Goal: Check status: Check status

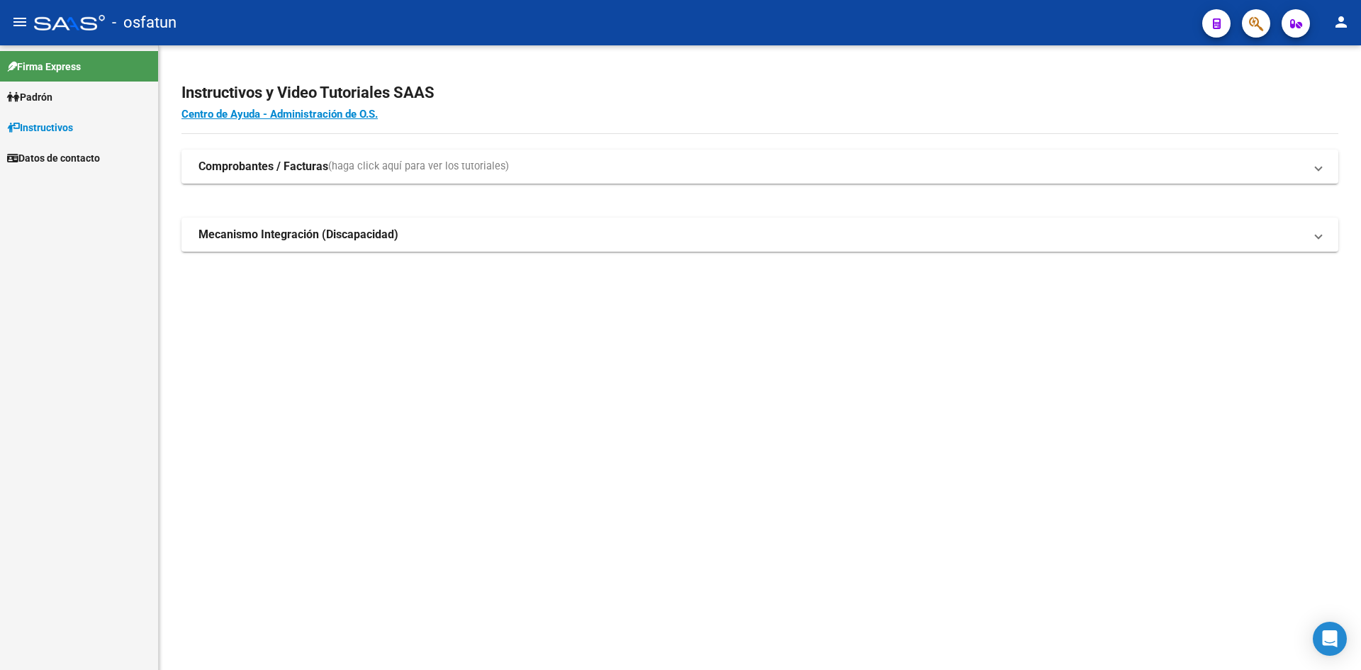
click at [104, 98] on link "Padrón" at bounding box center [79, 97] width 158 height 30
click at [35, 128] on link "Análisis Afiliado" at bounding box center [79, 127] width 158 height 30
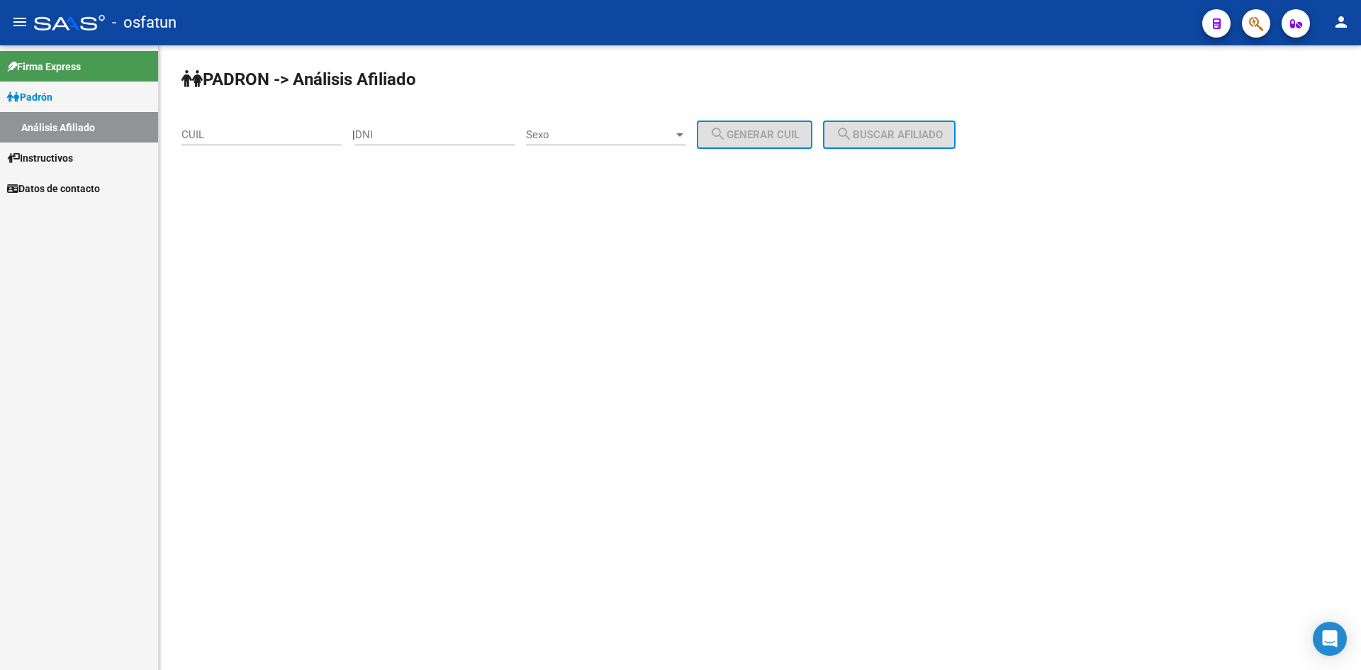
click at [436, 143] on div "DNI" at bounding box center [435, 130] width 160 height 30
click at [428, 137] on input "DNI" at bounding box center [435, 134] width 160 height 13
paste input "34700456"
type input "34700456"
click at [669, 128] on div "Sexo Sexo" at bounding box center [606, 130] width 160 height 30
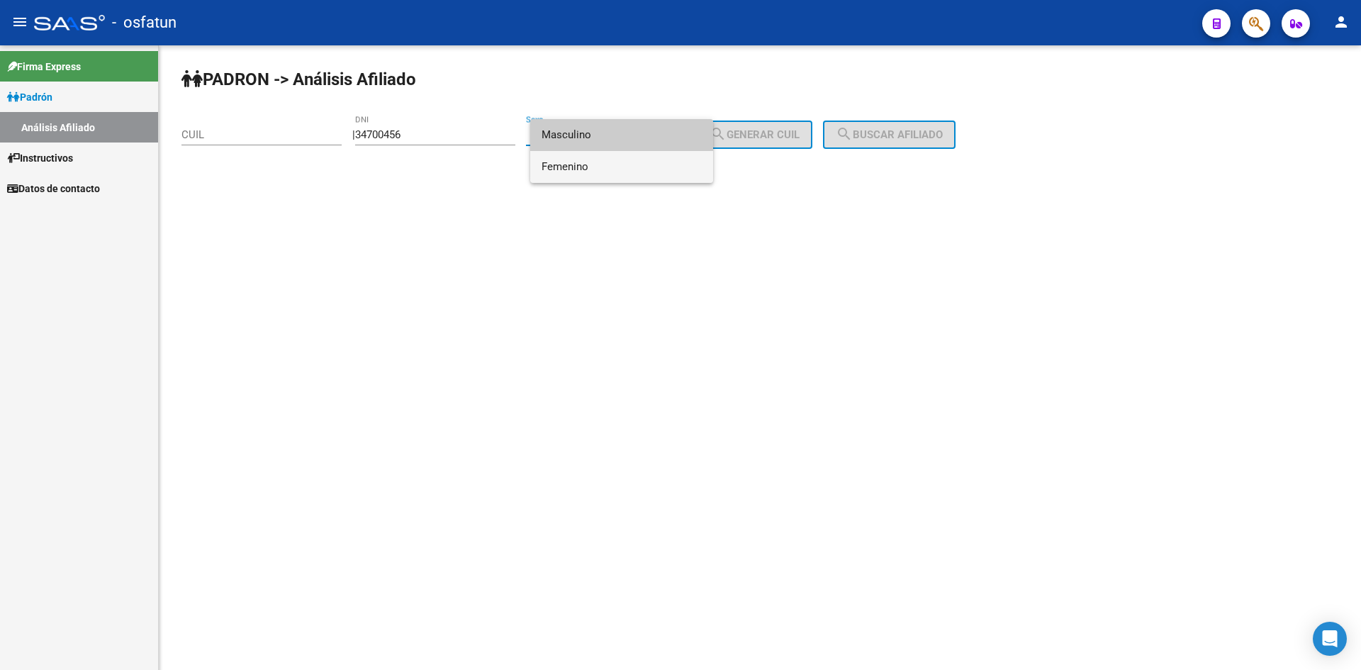
drag, startPoint x: 585, startPoint y: 168, endPoint x: 624, endPoint y: 165, distance: 39.1
click at [592, 168] on span "Femenino" at bounding box center [622, 167] width 160 height 32
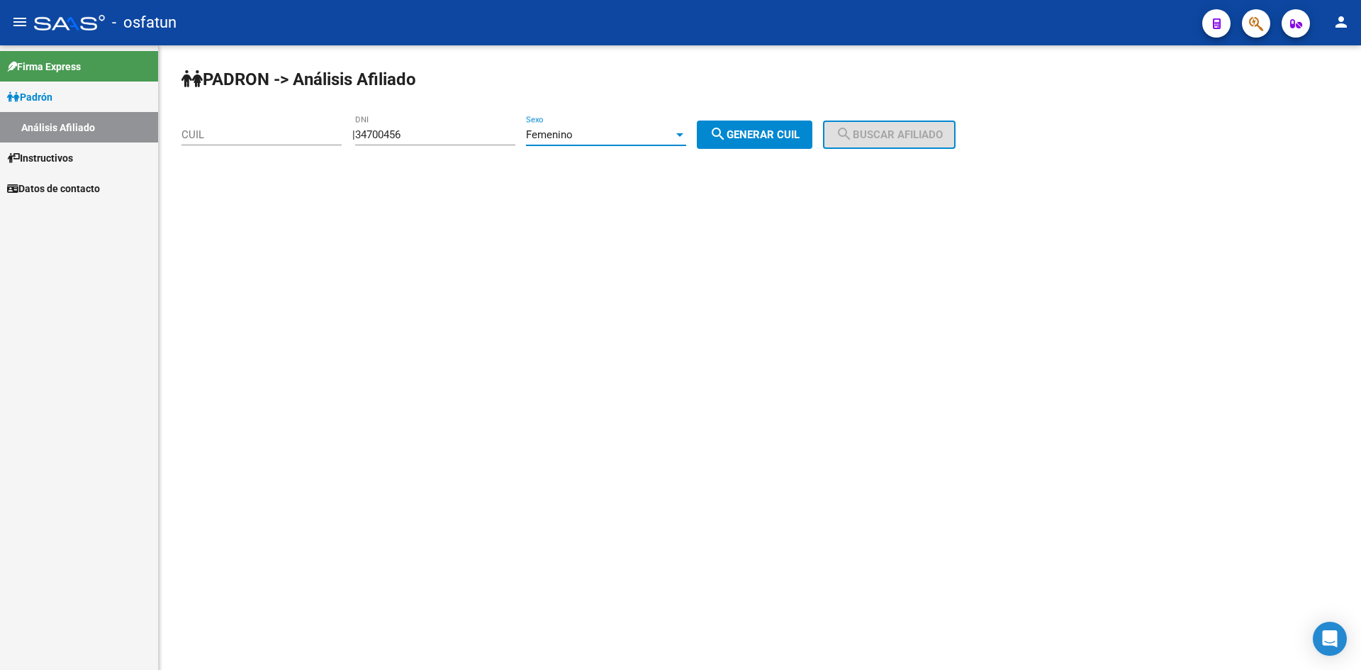
click at [800, 139] on span "search Generar CUIL" at bounding box center [755, 134] width 90 height 13
type input "27-34700456-7"
click at [881, 140] on span "search Buscar afiliado" at bounding box center [889, 134] width 107 height 13
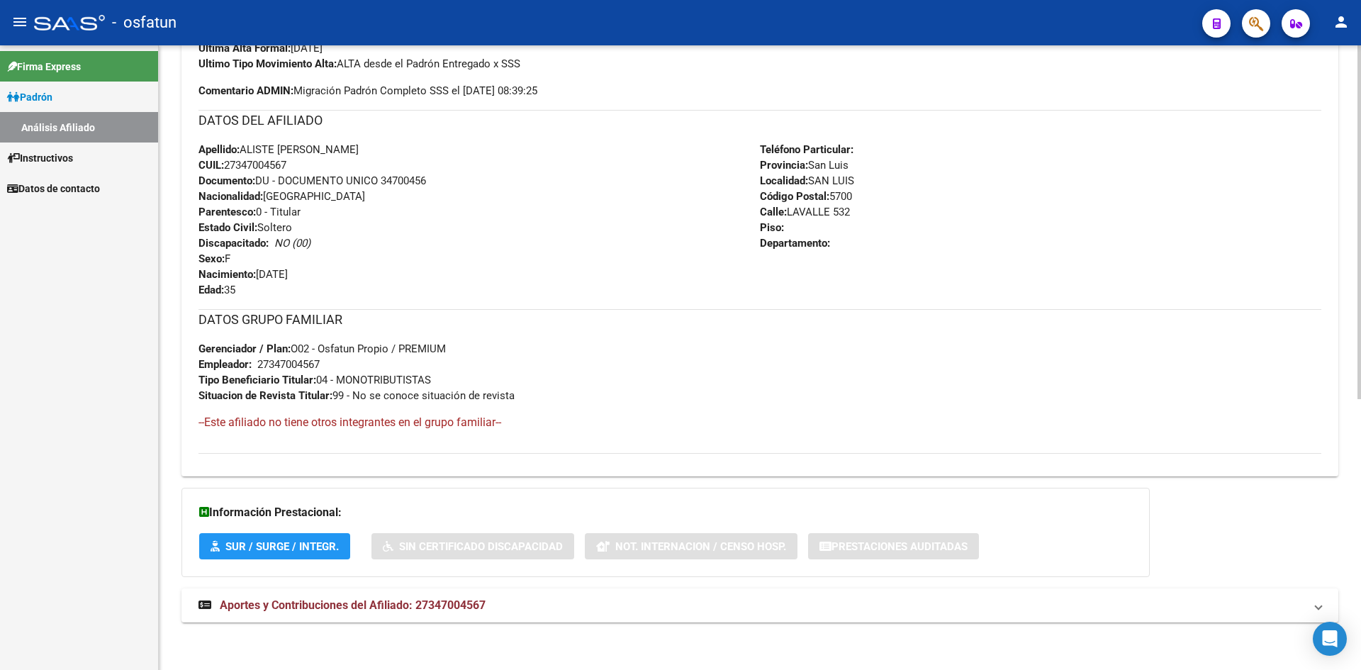
scroll to position [477, 0]
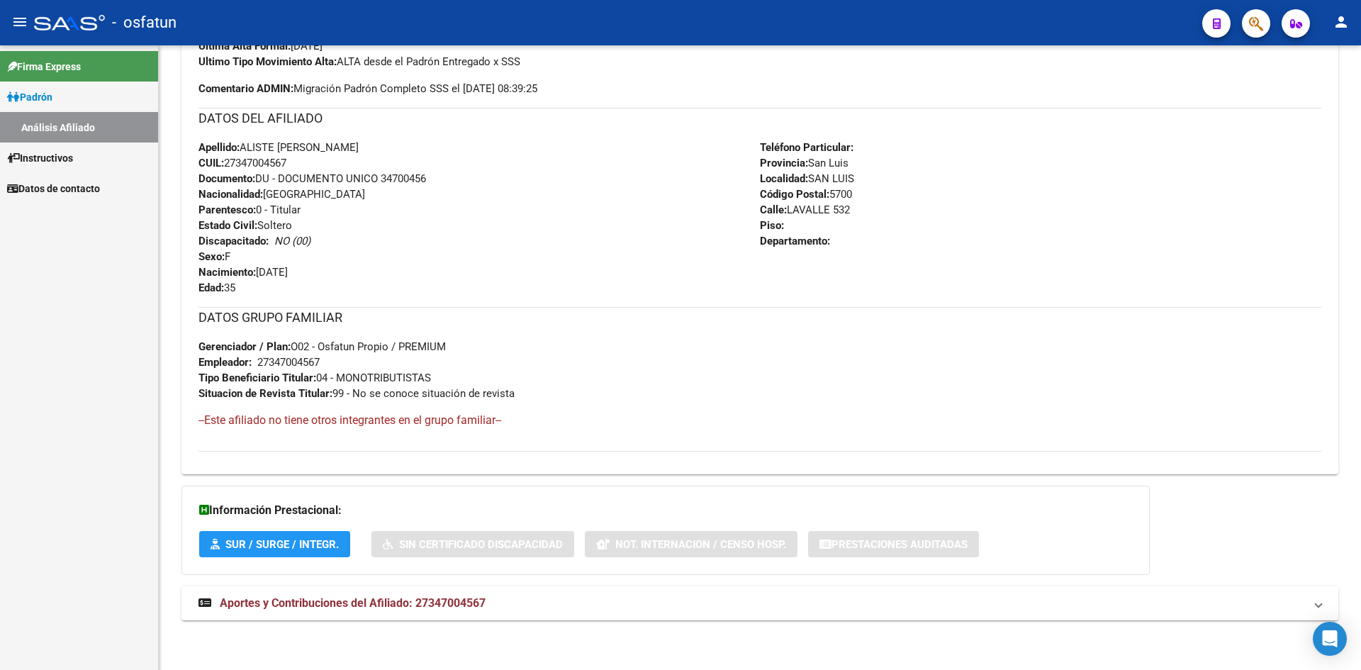
click at [450, 601] on span "Aportes y Contribuciones del Afiliado: 27347004567" at bounding box center [353, 602] width 266 height 13
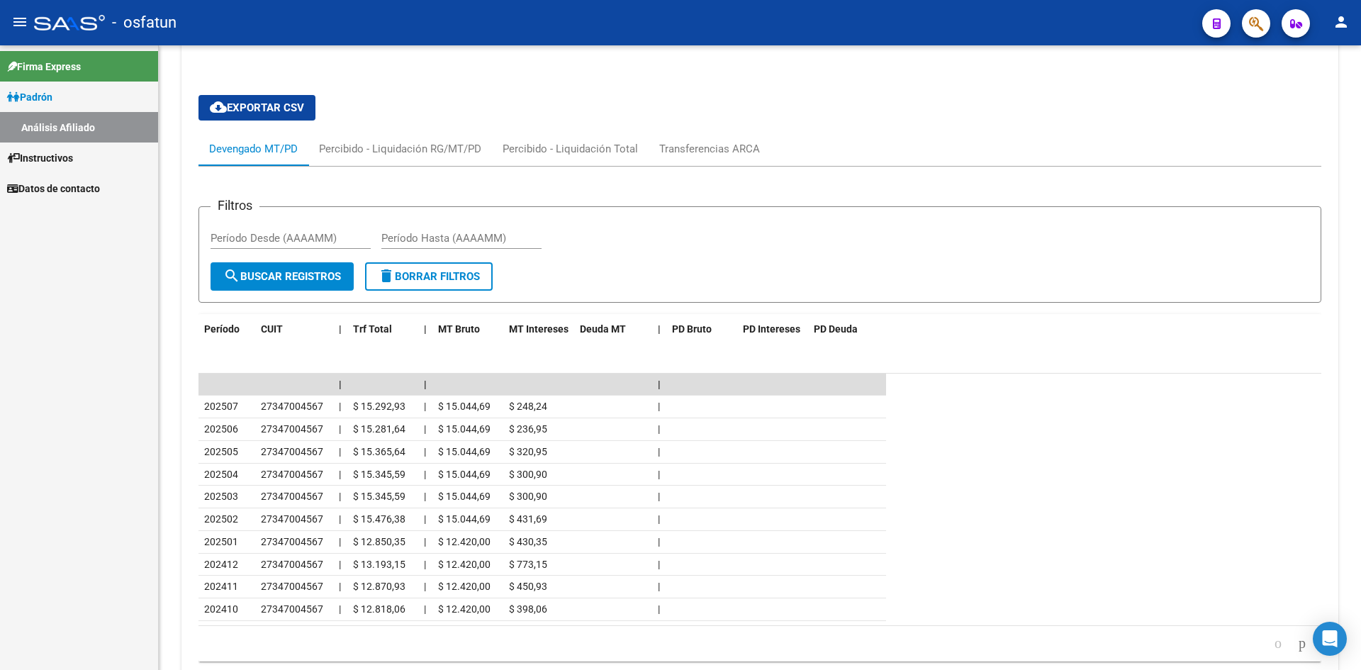
scroll to position [1123, 0]
